Goal: Check status: Check status

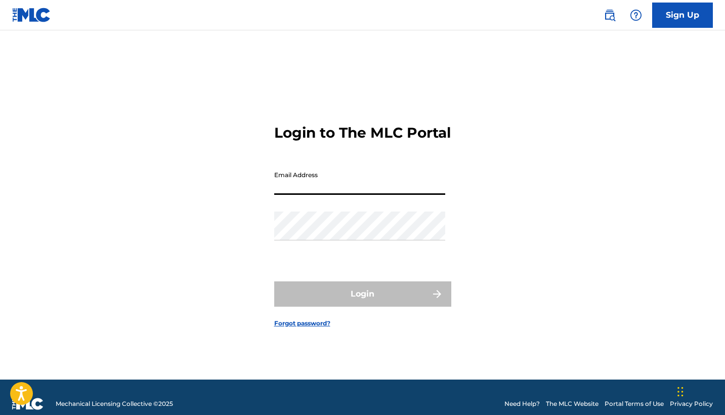
type input "[EMAIL_ADDRESS][DOMAIN_NAME]"
click at [362, 302] on button "Login" at bounding box center [362, 293] width 177 height 25
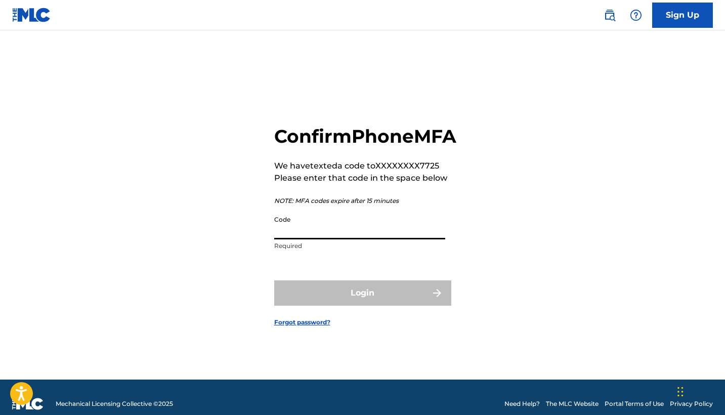
click at [326, 239] on input "Code" at bounding box center [359, 224] width 171 height 29
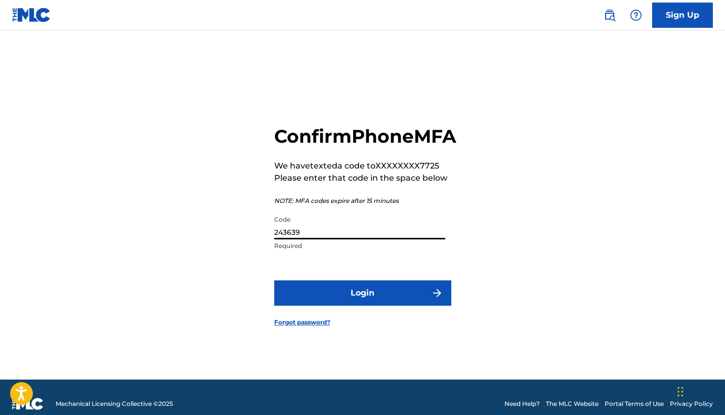
type input "243639"
click at [341, 306] on button "Login" at bounding box center [362, 292] width 177 height 25
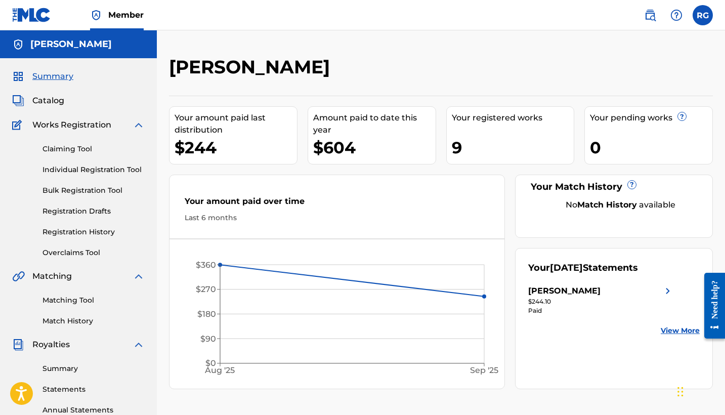
click at [670, 328] on link "View More" at bounding box center [680, 330] width 39 height 11
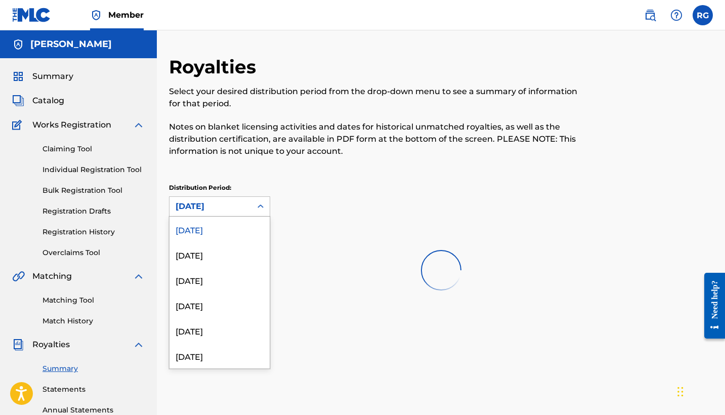
click at [231, 207] on div "[DATE]" at bounding box center [211, 206] width 70 height 12
click at [211, 230] on div "[DATE]" at bounding box center [219, 228] width 100 height 25
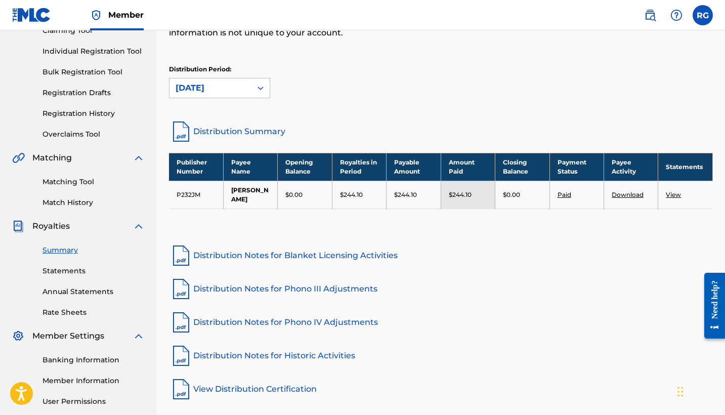
scroll to position [119, 0]
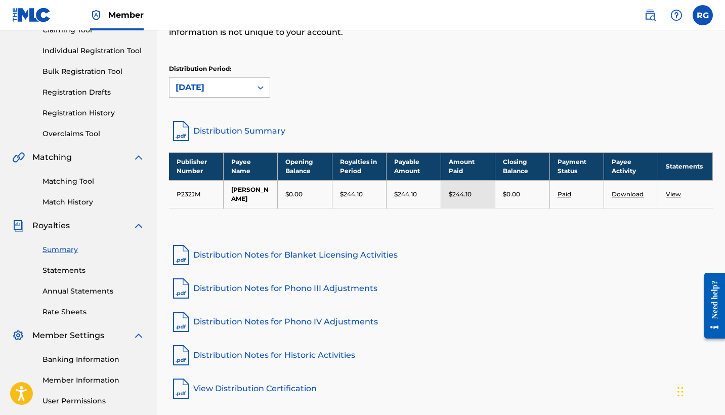
click at [672, 194] on link "View" at bounding box center [673, 194] width 15 height 8
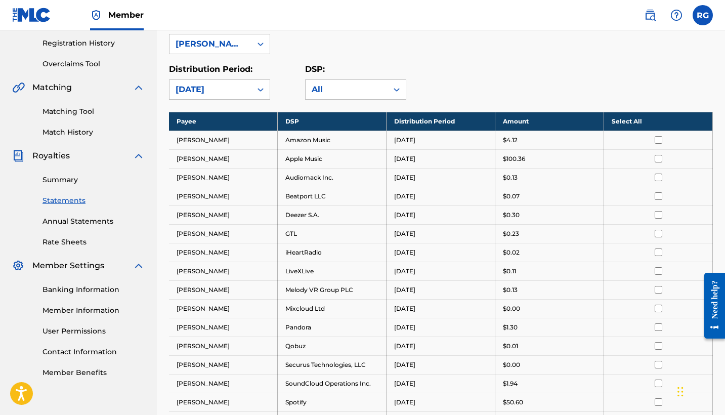
scroll to position [188, 0]
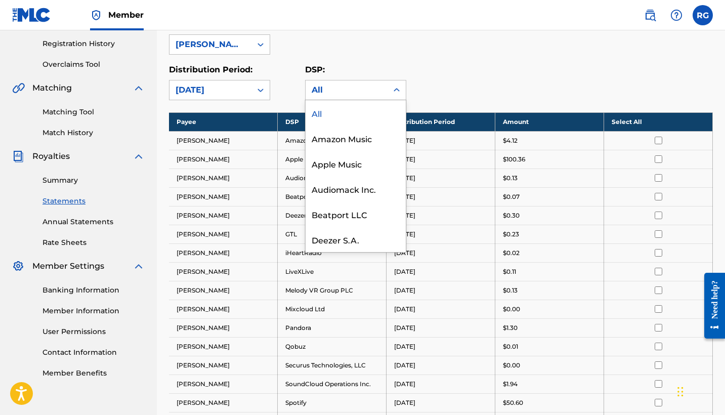
click at [371, 96] on div "All" at bounding box center [347, 89] width 82 height 19
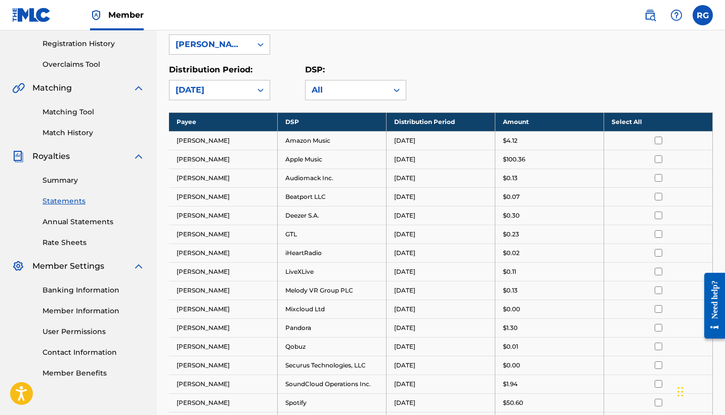
click at [460, 79] on div "Distribution Period: [DATE] DSP: All" at bounding box center [441, 82] width 544 height 36
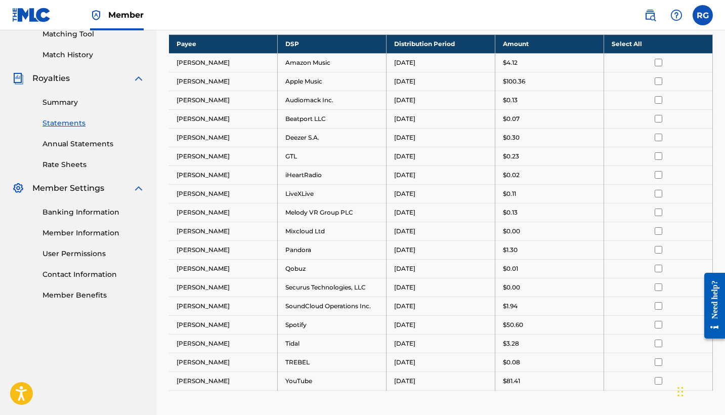
scroll to position [267, 0]
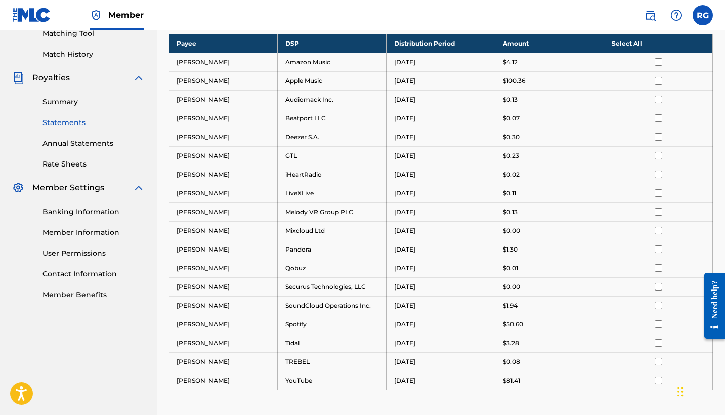
click at [65, 101] on link "Summary" at bounding box center [93, 102] width 102 height 11
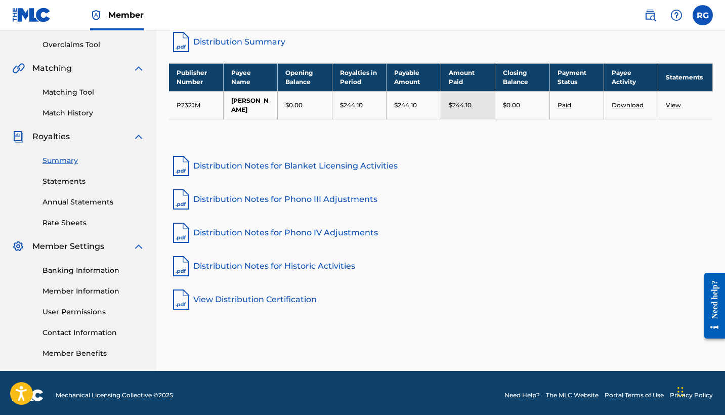
scroll to position [209, 0]
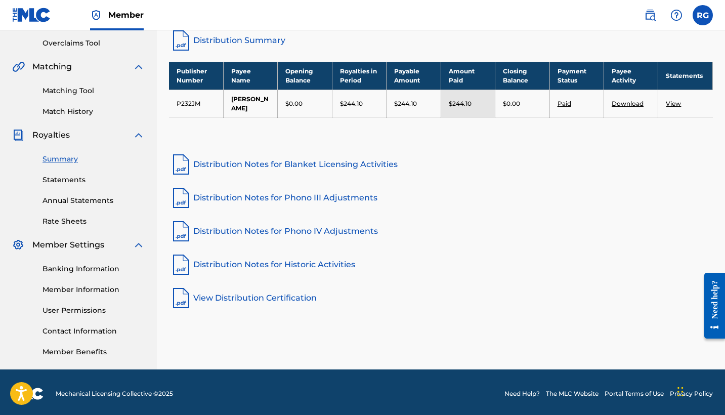
click at [257, 165] on link "Distribution Notes for Blanket Licensing Activities" at bounding box center [441, 164] width 544 height 24
click at [224, 198] on link "Distribution Notes for Phono III Adjustments" at bounding box center [441, 198] width 544 height 24
click at [240, 232] on link "Distribution Notes for Phono IV Adjustments" at bounding box center [441, 231] width 544 height 24
click at [235, 264] on link "Distribution Notes for Historic Activities" at bounding box center [441, 264] width 544 height 24
click at [234, 298] on link "View Distribution Certification" at bounding box center [441, 298] width 544 height 24
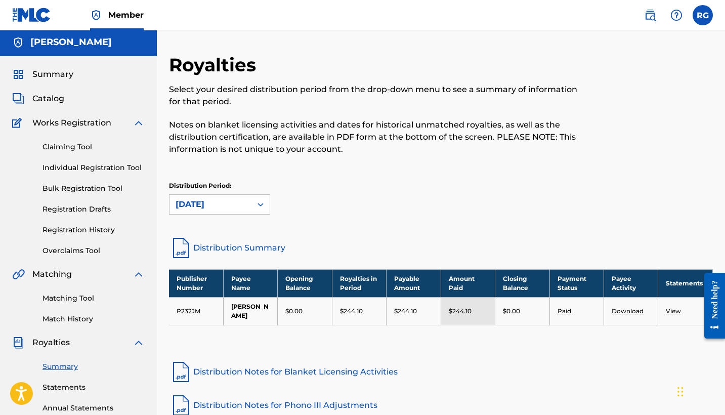
scroll to position [1, 0]
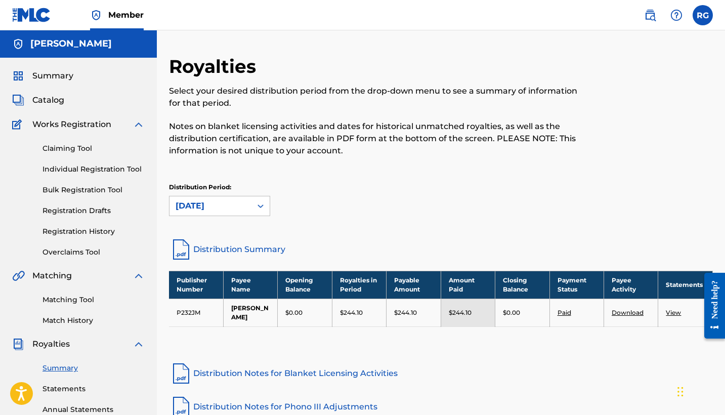
click at [55, 75] on span "Summary" at bounding box center [52, 76] width 41 height 12
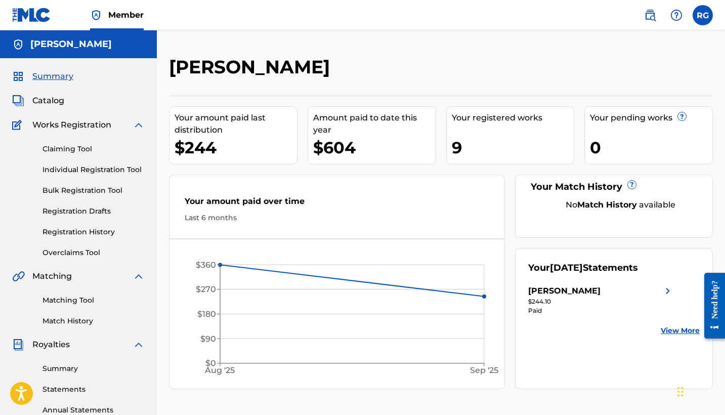
click at [67, 168] on link "Individual Registration Tool" at bounding box center [93, 169] width 102 height 11
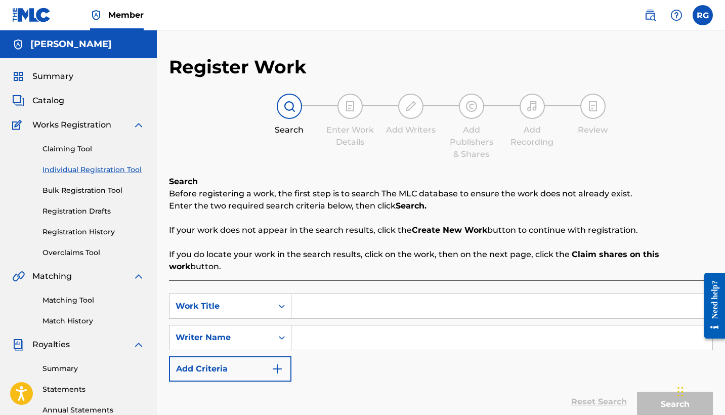
click at [77, 188] on link "Bulk Registration Tool" at bounding box center [93, 190] width 102 height 11
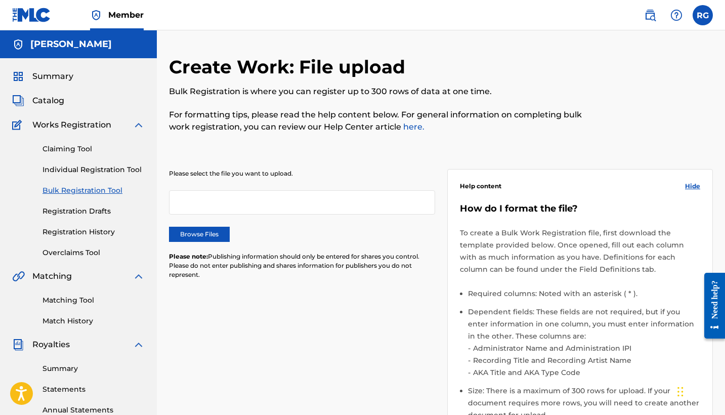
click at [75, 210] on link "Registration Drafts" at bounding box center [93, 211] width 102 height 11
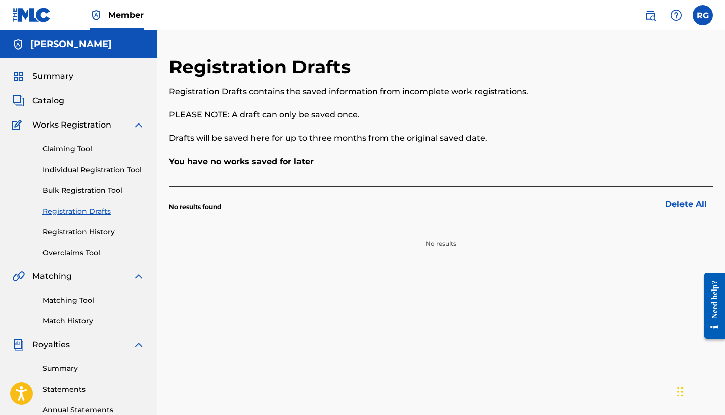
click at [72, 231] on link "Registration History" at bounding box center [93, 232] width 102 height 11
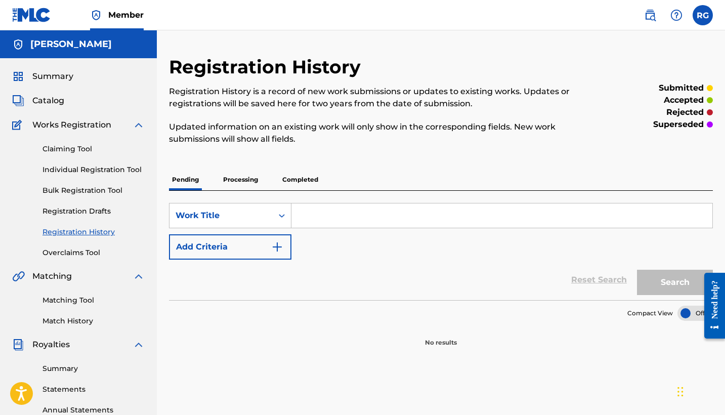
click at [69, 255] on link "Overclaims Tool" at bounding box center [93, 252] width 102 height 11
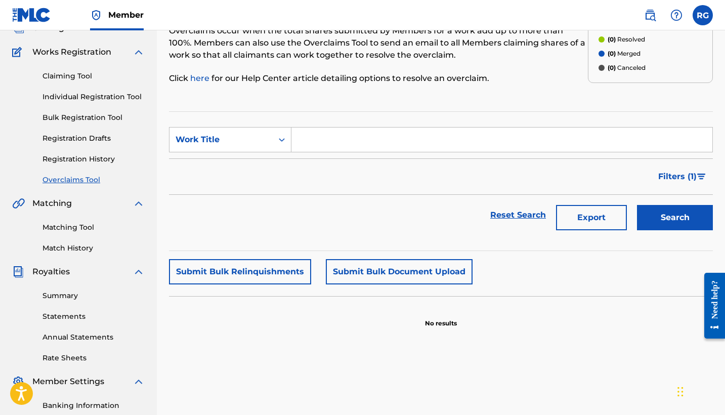
scroll to position [84, 0]
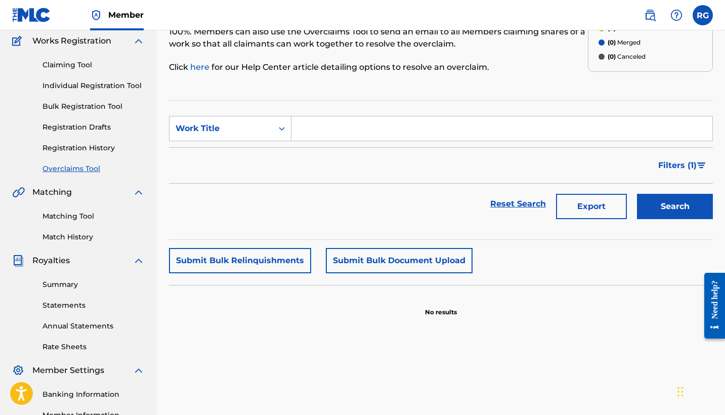
click at [65, 218] on link "Matching Tool" at bounding box center [93, 216] width 102 height 11
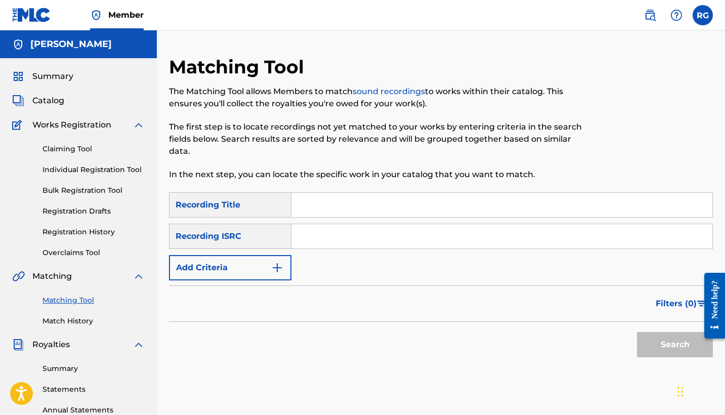
click at [68, 317] on link "Match History" at bounding box center [93, 321] width 102 height 11
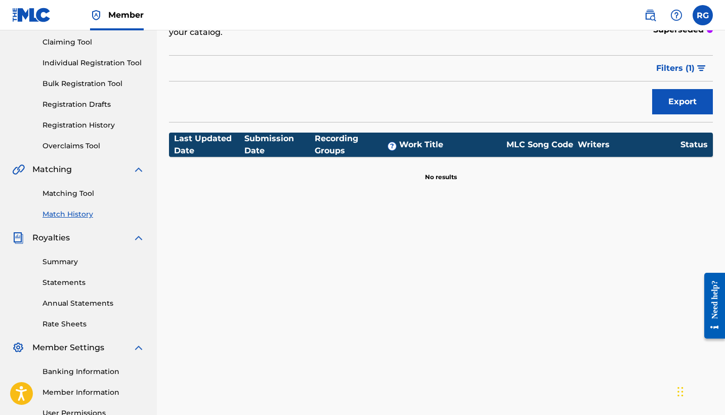
scroll to position [110, 0]
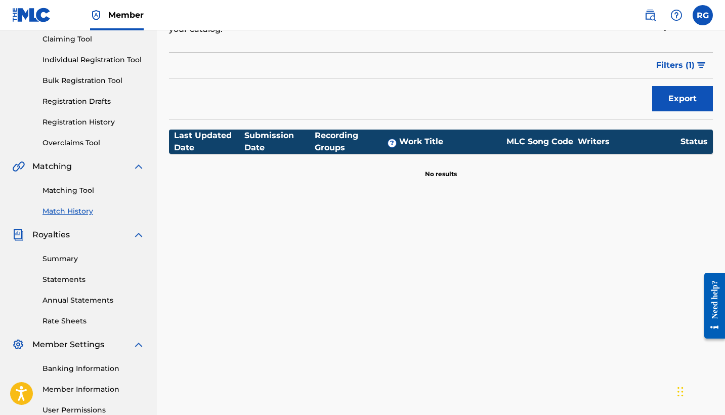
click at [56, 321] on link "Rate Sheets" at bounding box center [93, 321] width 102 height 11
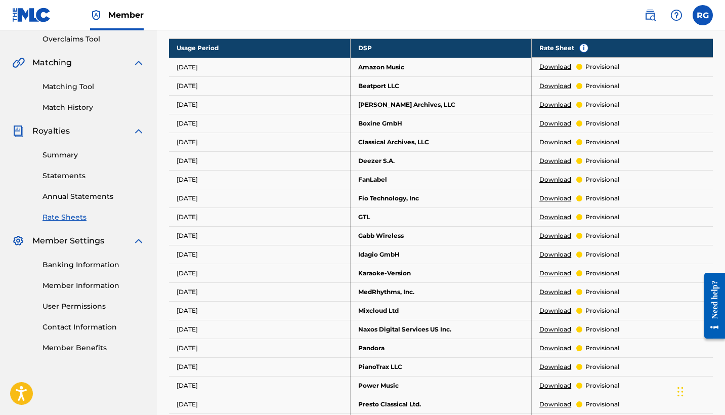
scroll to position [227, 0]
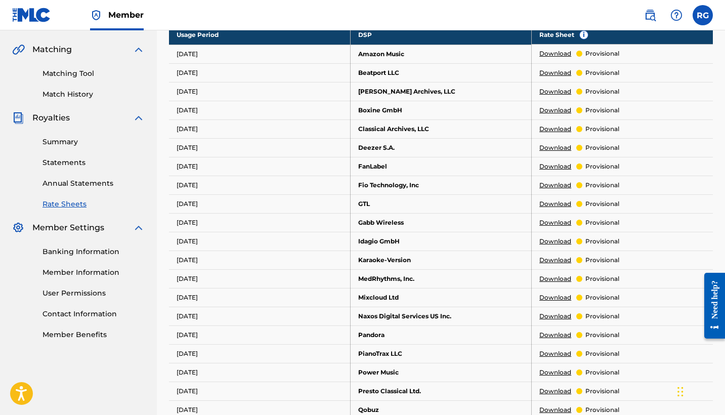
click at [64, 336] on link "Member Benefits" at bounding box center [93, 334] width 102 height 11
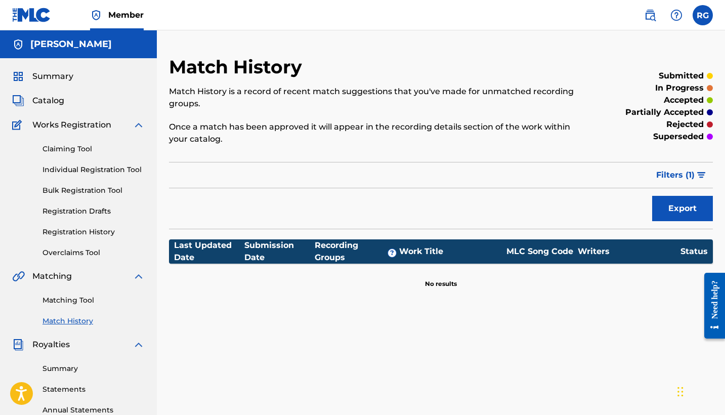
click at [59, 76] on span "Summary" at bounding box center [52, 76] width 41 height 12
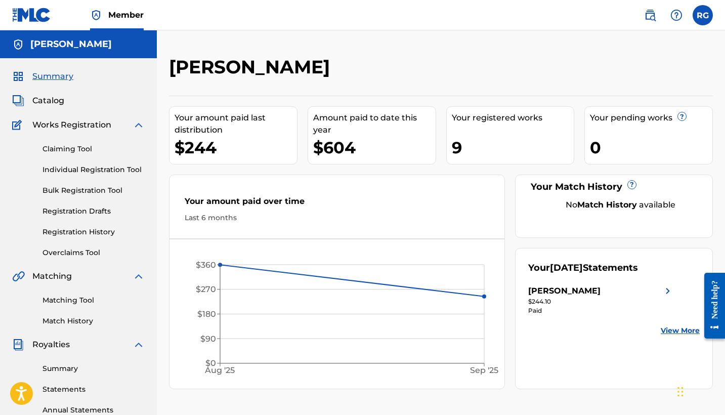
click at [669, 290] on img at bounding box center [668, 291] width 12 height 12
